Goal: Information Seeking & Learning: Compare options

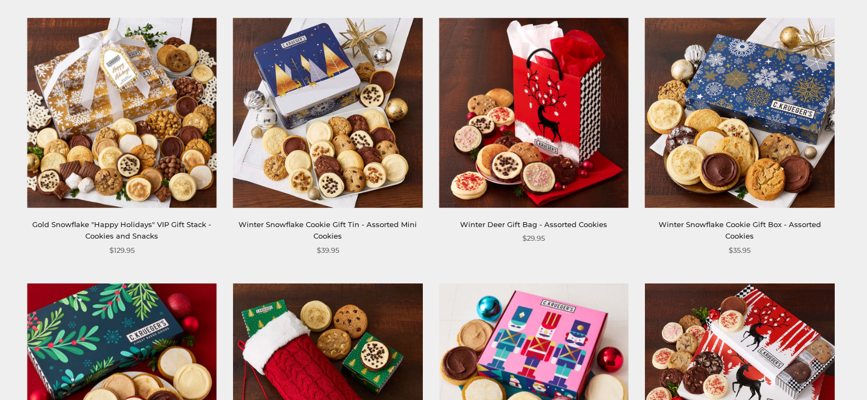
scroll to position [984, 0]
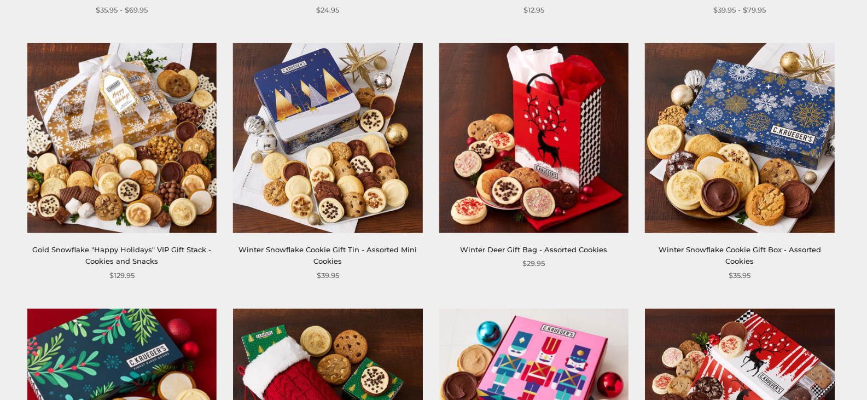
drag, startPoint x: 158, startPoint y: 139, endPoint x: 407, endPoint y: 283, distance: 287.8
click at [407, 283] on div "**********" at bounding box center [422, 43] width 845 height 1567
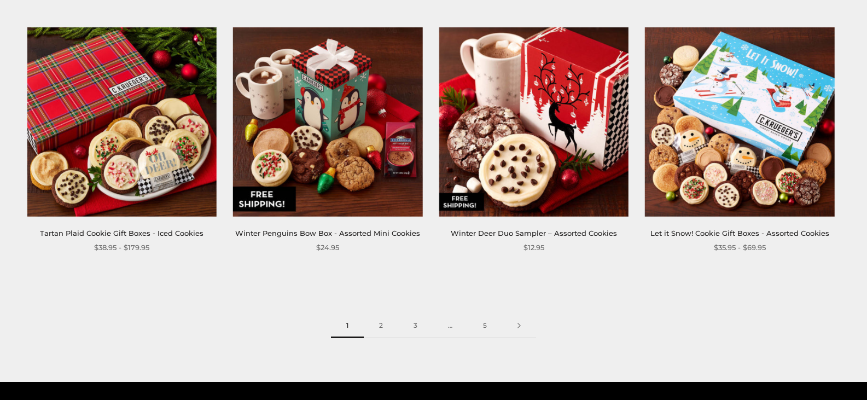
scroll to position [1640, 0]
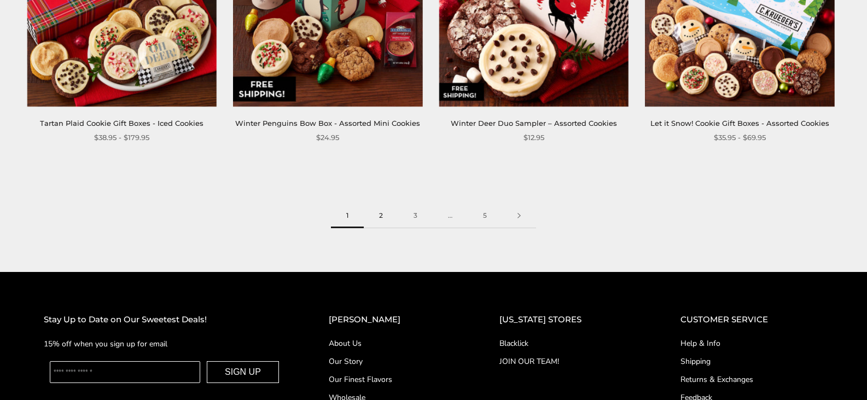
click at [376, 215] on link "2" at bounding box center [381, 215] width 34 height 25
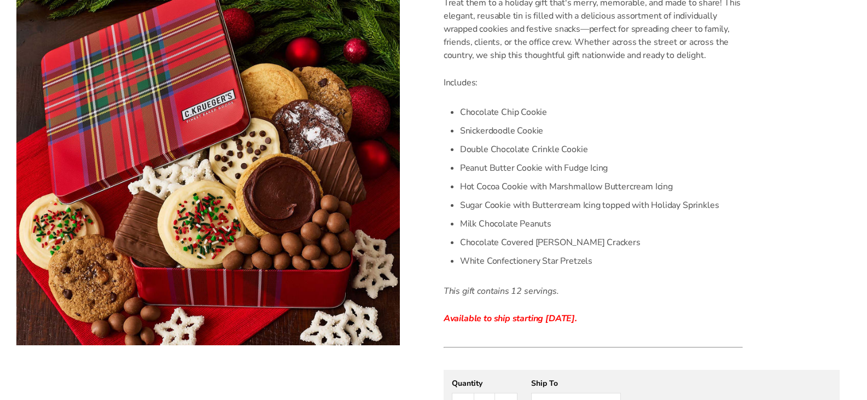
scroll to position [328, 0]
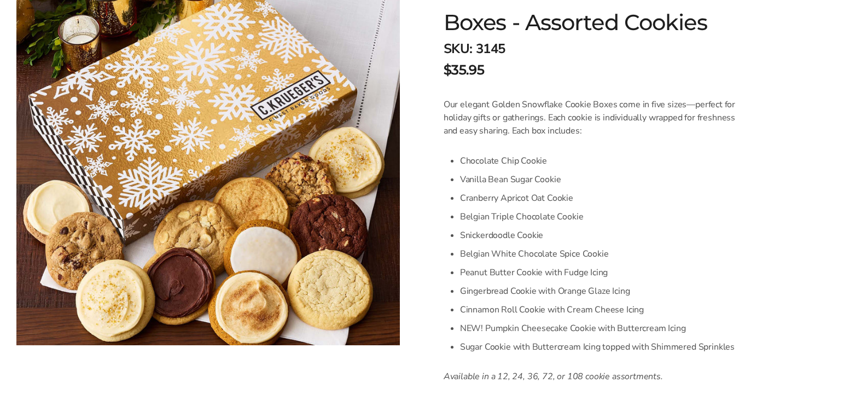
scroll to position [219, 0]
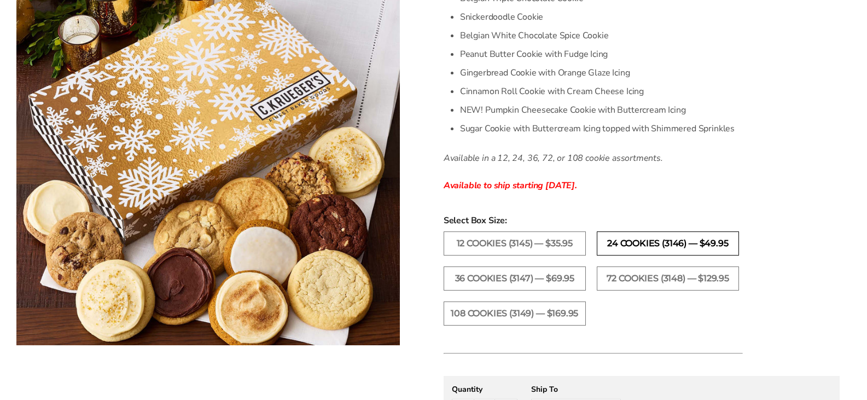
click at [643, 244] on label "24 Cookies (3146) — $49.95" at bounding box center [668, 243] width 142 height 24
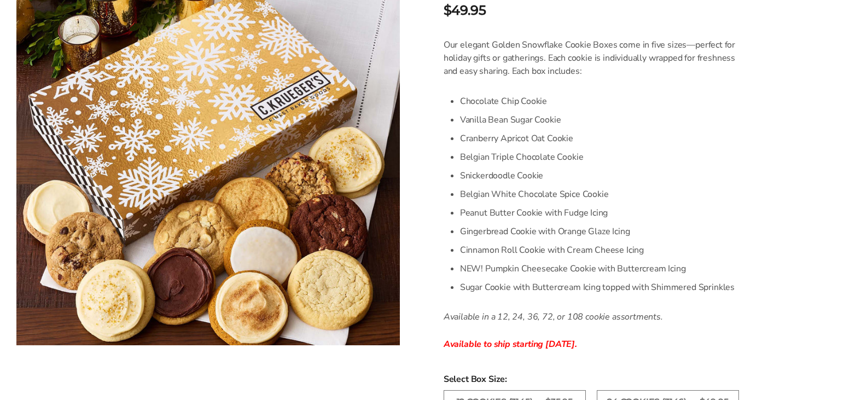
scroll to position [437, 0]
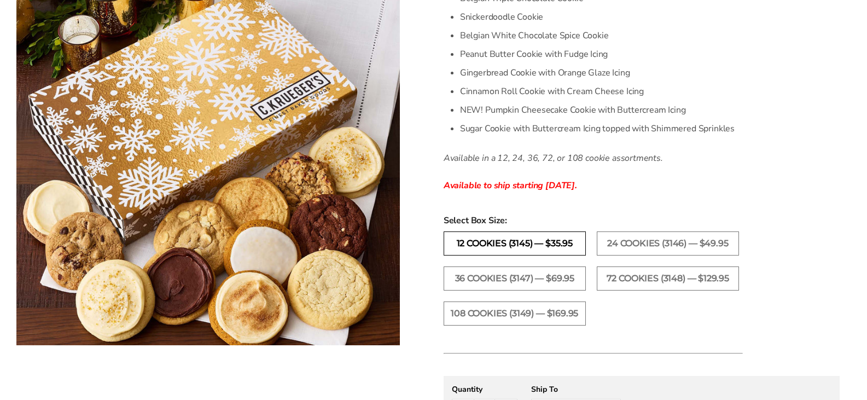
click at [558, 247] on label "12 Cookies (3145) — $35.95" at bounding box center [514, 243] width 142 height 24
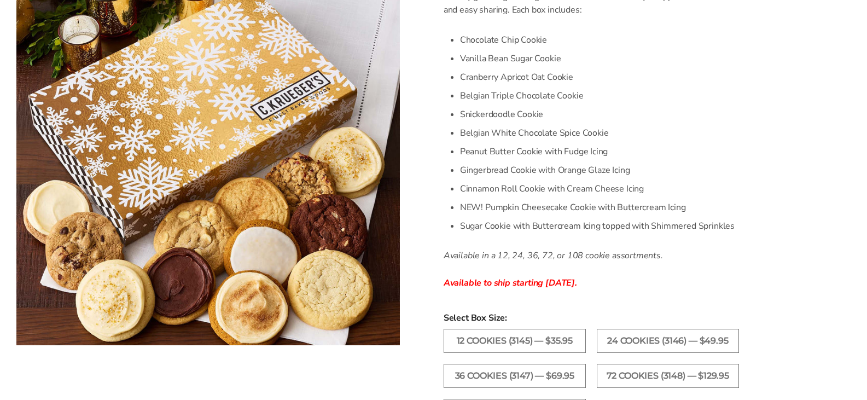
scroll to position [273, 0]
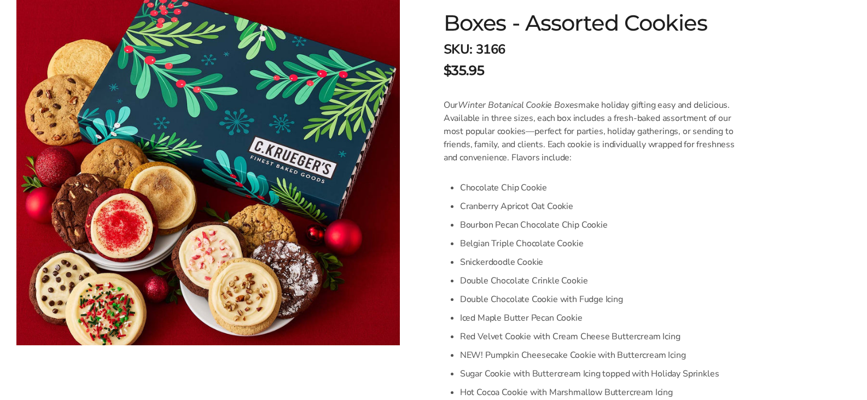
scroll to position [273, 0]
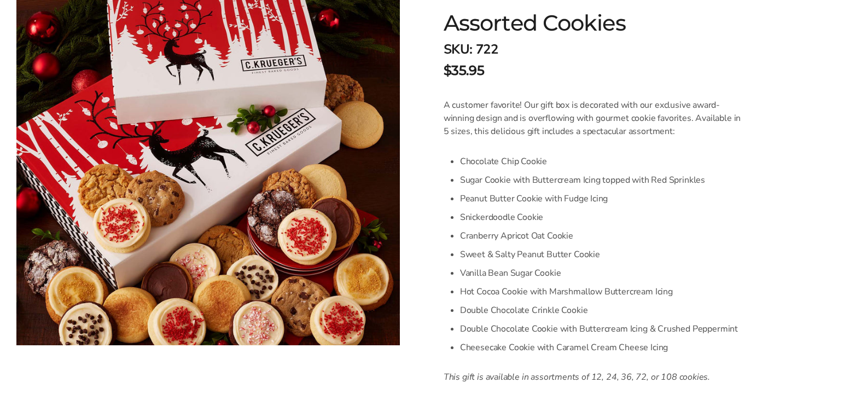
scroll to position [273, 0]
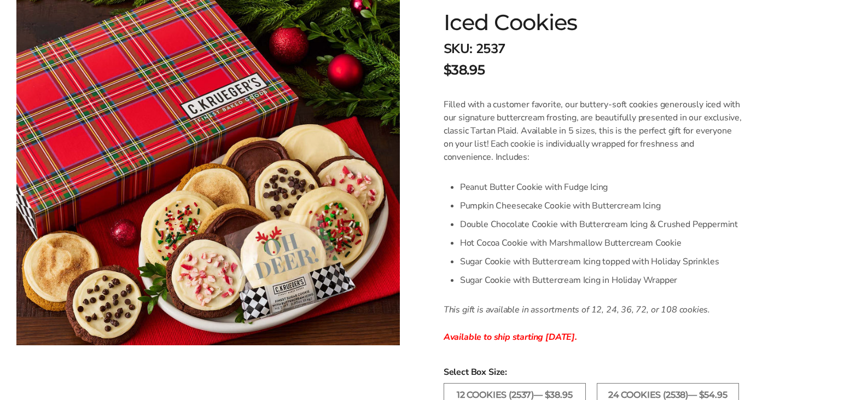
scroll to position [219, 0]
